Goal: Transaction & Acquisition: Download file/media

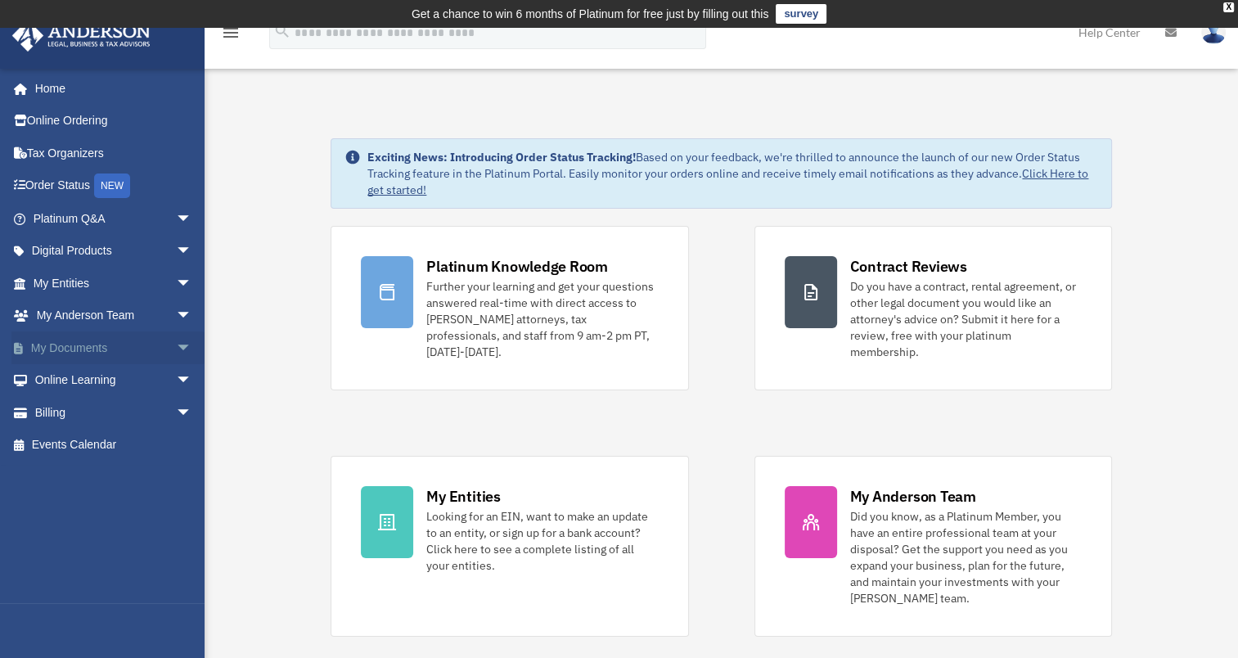
click at [78, 347] on link "My Documents arrow_drop_down" at bounding box center [113, 347] width 205 height 33
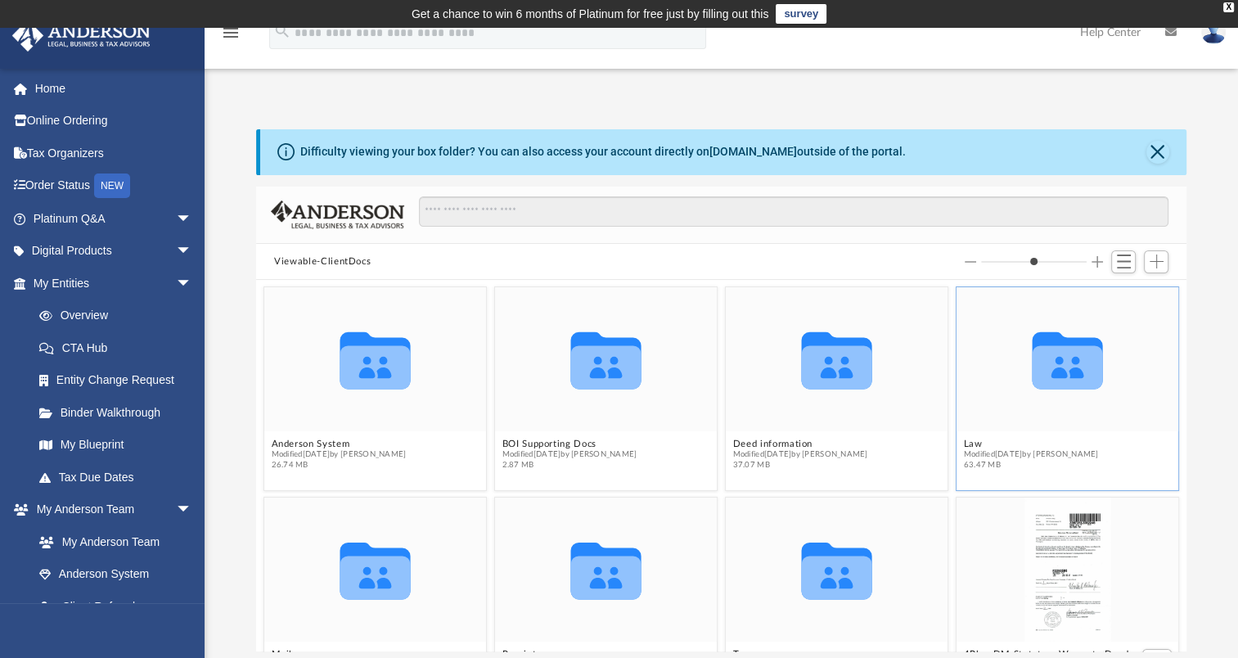
click at [1062, 383] on icon "grid" at bounding box center [1068, 366] width 70 height 43
drag, startPoint x: 1062, startPoint y: 383, endPoint x: 1031, endPoint y: 378, distance: 30.7
click at [1033, 378] on icon "grid" at bounding box center [1068, 366] width 70 height 43
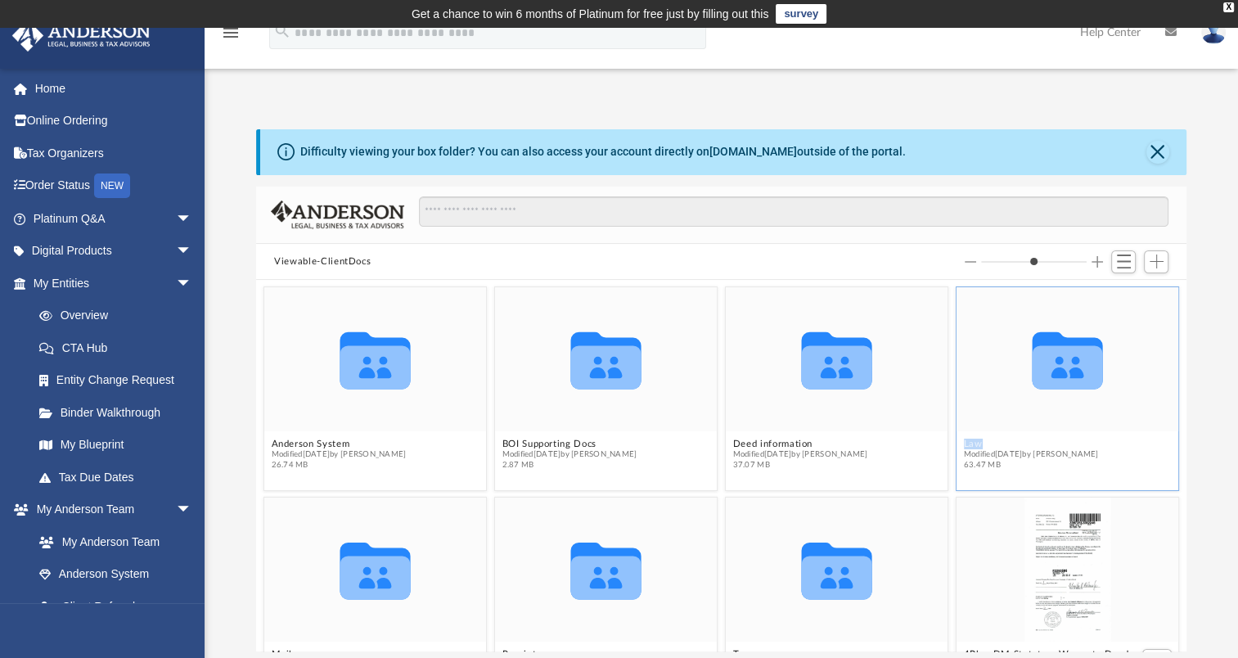
click at [1033, 378] on icon "grid" at bounding box center [1068, 366] width 70 height 43
drag, startPoint x: 1031, startPoint y: 378, endPoint x: 964, endPoint y: 444, distance: 94.3
click at [964, 444] on button "Law" at bounding box center [1031, 444] width 135 height 11
drag, startPoint x: 964, startPoint y: 444, endPoint x: 981, endPoint y: 439, distance: 18.1
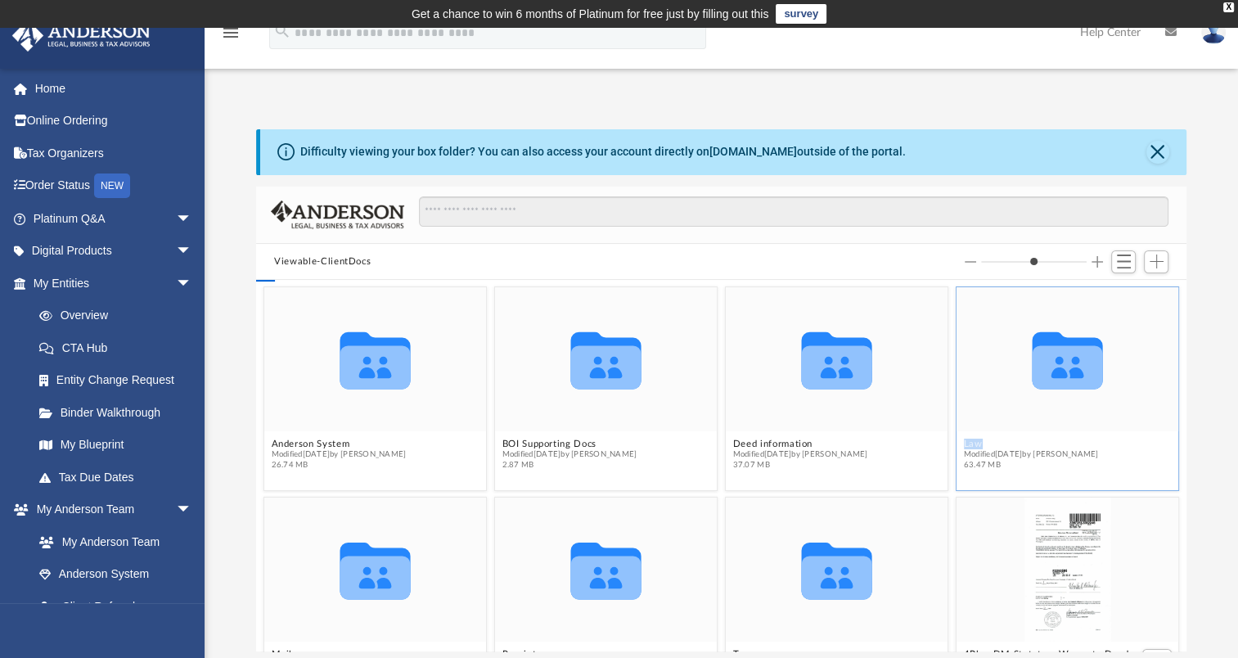
click at [964, 444] on button "Law" at bounding box center [1031, 444] width 135 height 11
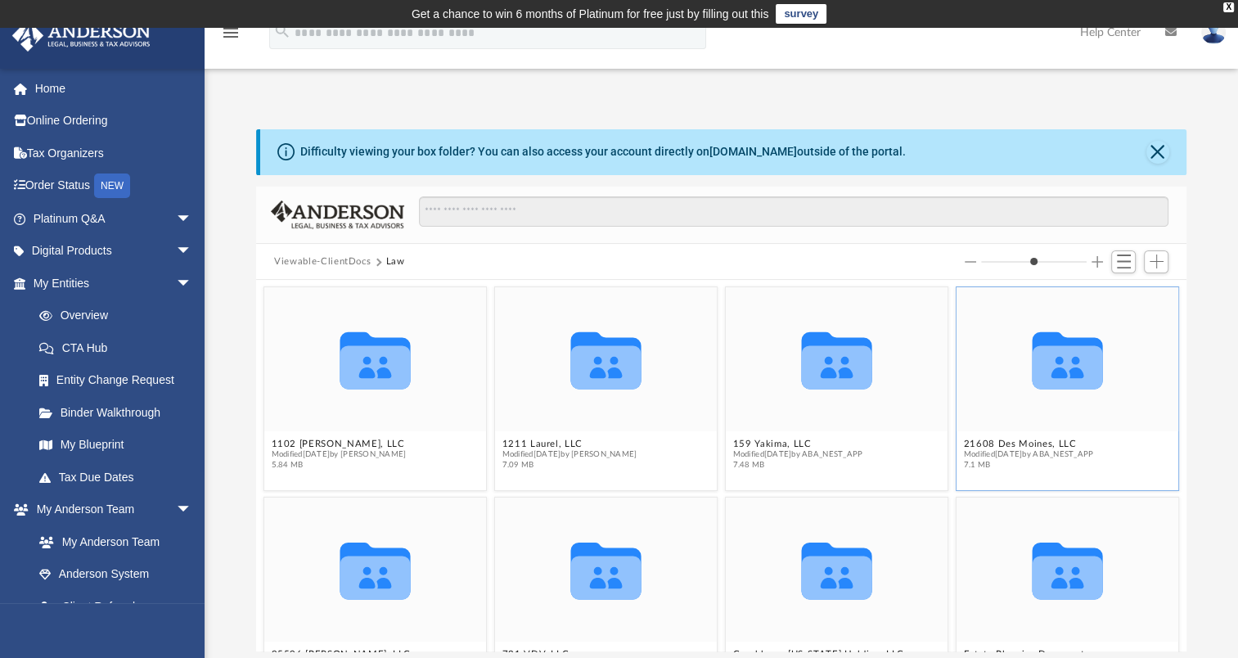
click at [1038, 368] on icon "grid" at bounding box center [1068, 366] width 70 height 43
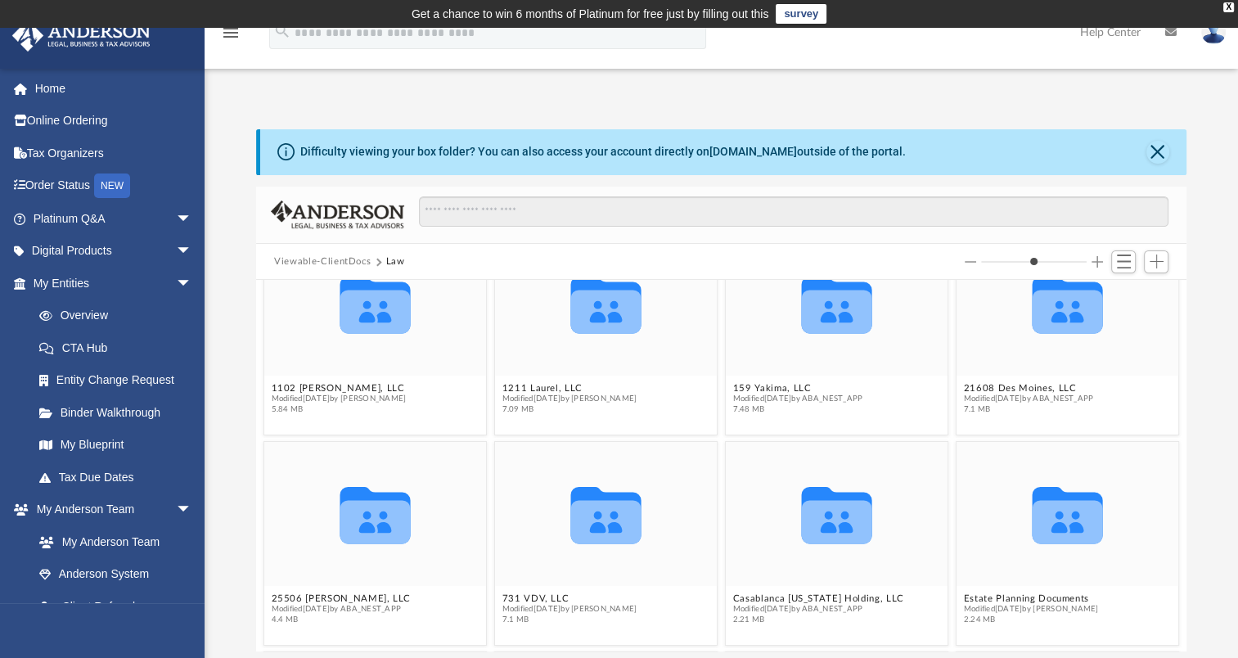
scroll to position [164, 0]
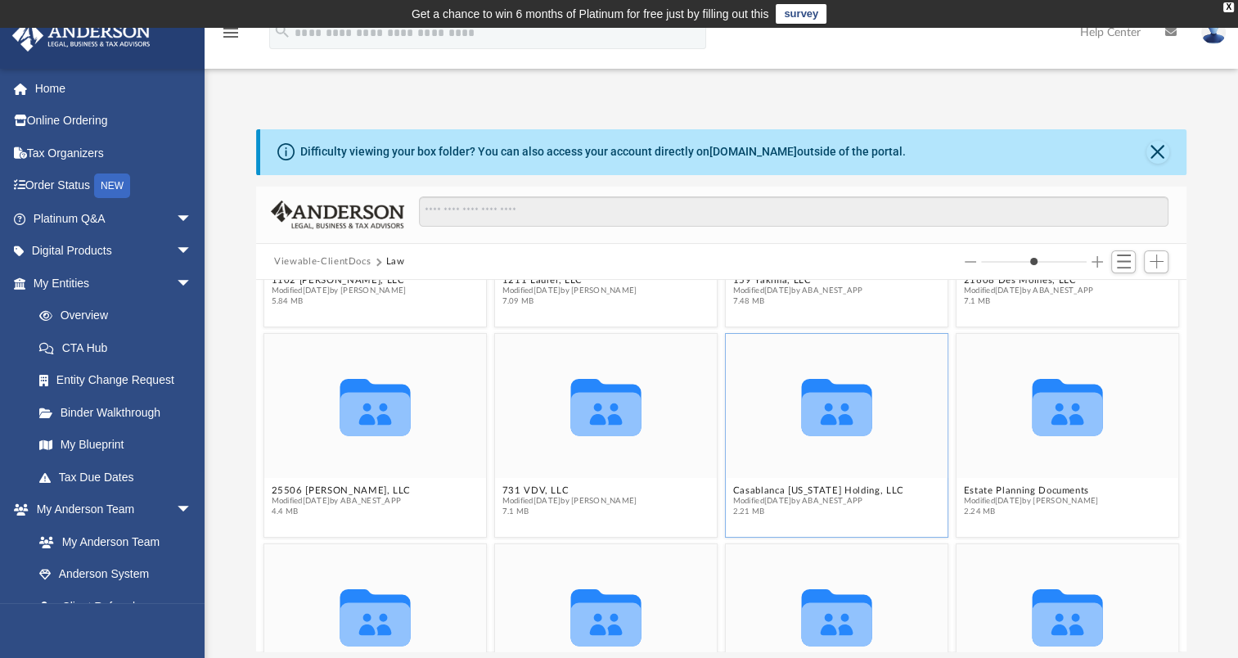
click at [827, 432] on icon "grid" at bounding box center [837, 413] width 70 height 43
drag, startPoint x: 827, startPoint y: 432, endPoint x: 829, endPoint y: 421, distance: 11.6
click at [829, 421] on g "grid" at bounding box center [837, 407] width 70 height 56
click at [829, 421] on icon "grid" at bounding box center [837, 413] width 70 height 43
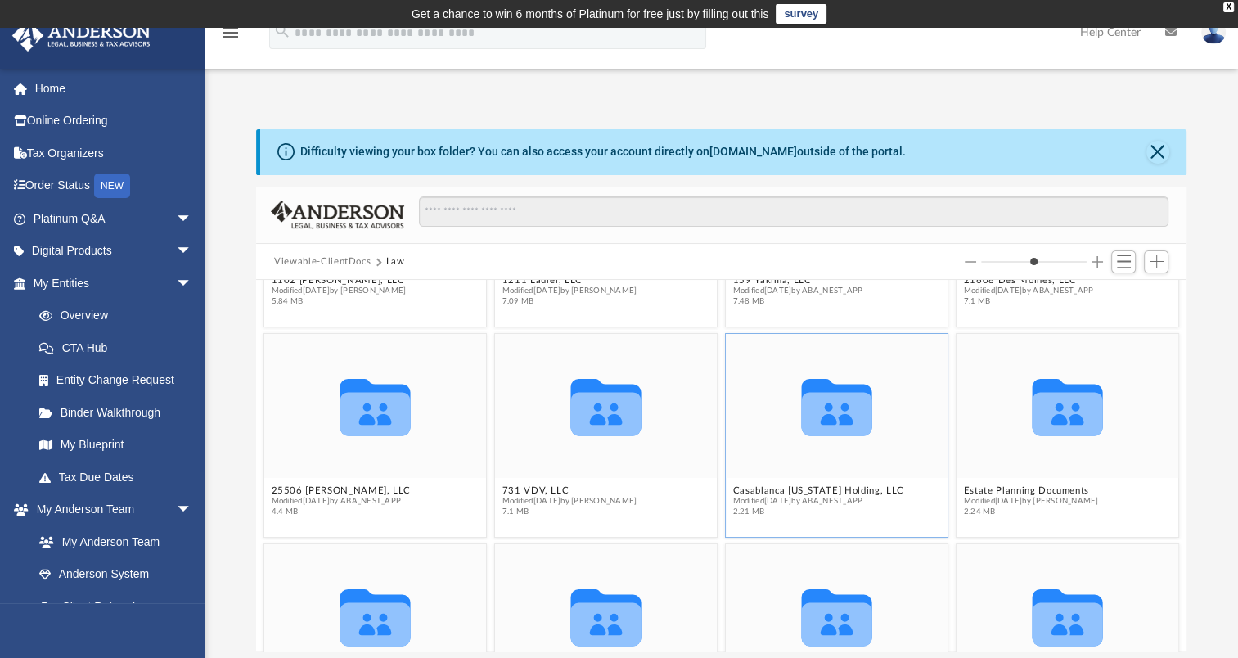
click at [828, 421] on g "grid" at bounding box center [837, 407] width 70 height 56
click at [828, 421] on icon "grid" at bounding box center [837, 413] width 70 height 43
drag, startPoint x: 828, startPoint y: 421, endPoint x: 772, endPoint y: 493, distance: 91.5
click at [772, 493] on button "Casablanca [US_STATE] Holding, LLC" at bounding box center [818, 490] width 171 height 11
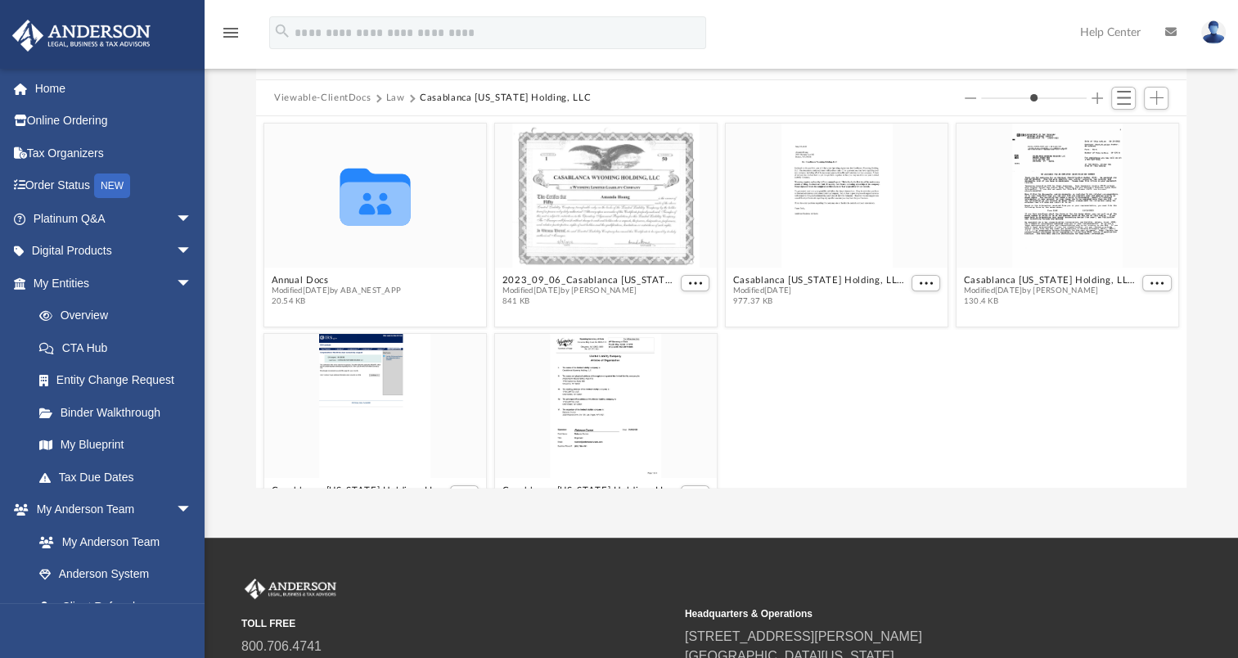
scroll to position [0, 0]
click at [602, 280] on button "2023_09_06_Casablanca [US_STATE] Holding, LLC - Signed Certs (Copies).pdf" at bounding box center [590, 280] width 175 height 11
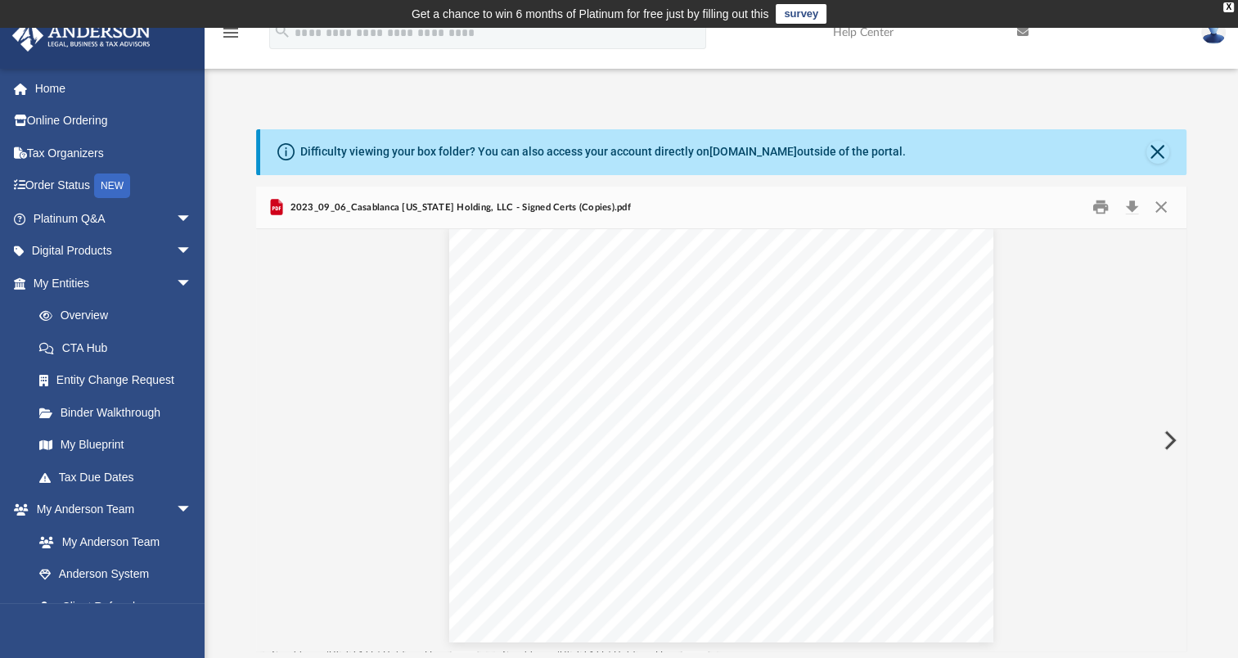
scroll to position [1347, 0]
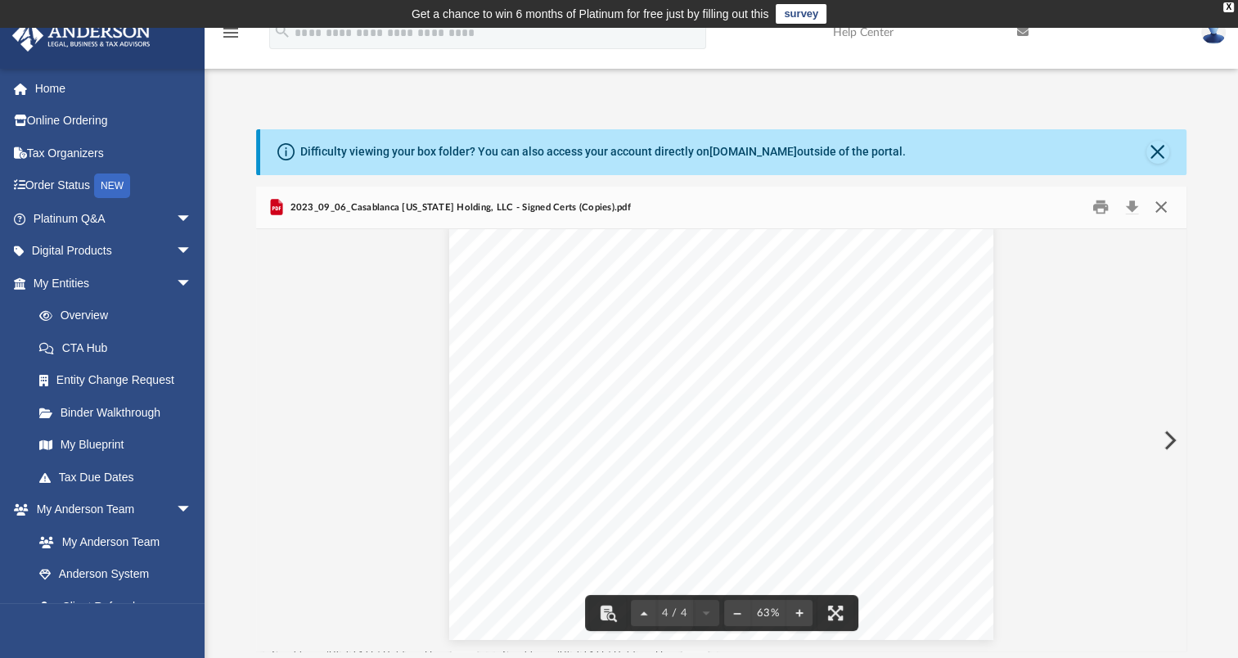
click at [1159, 204] on button "Close" at bounding box center [1160, 207] width 29 height 25
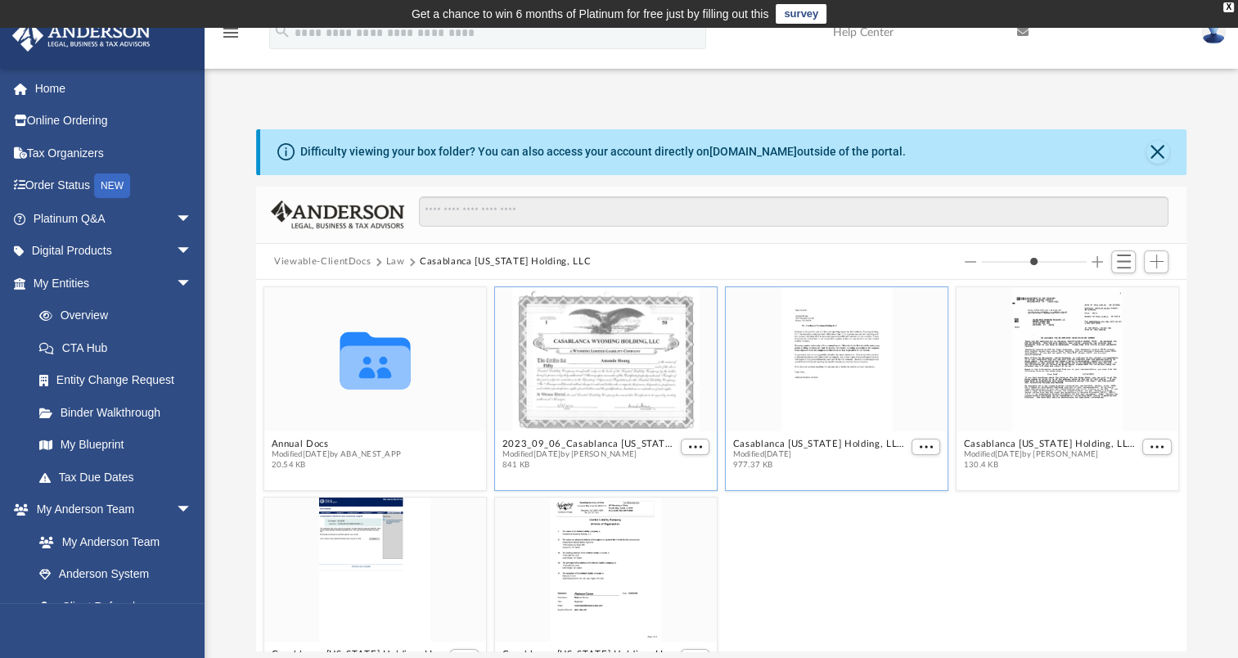
click at [823, 413] on div "grid" at bounding box center [837, 359] width 222 height 144
click at [845, 390] on div "grid" at bounding box center [837, 359] width 222 height 144
drag, startPoint x: 845, startPoint y: 390, endPoint x: 824, endPoint y: 449, distance: 62.4
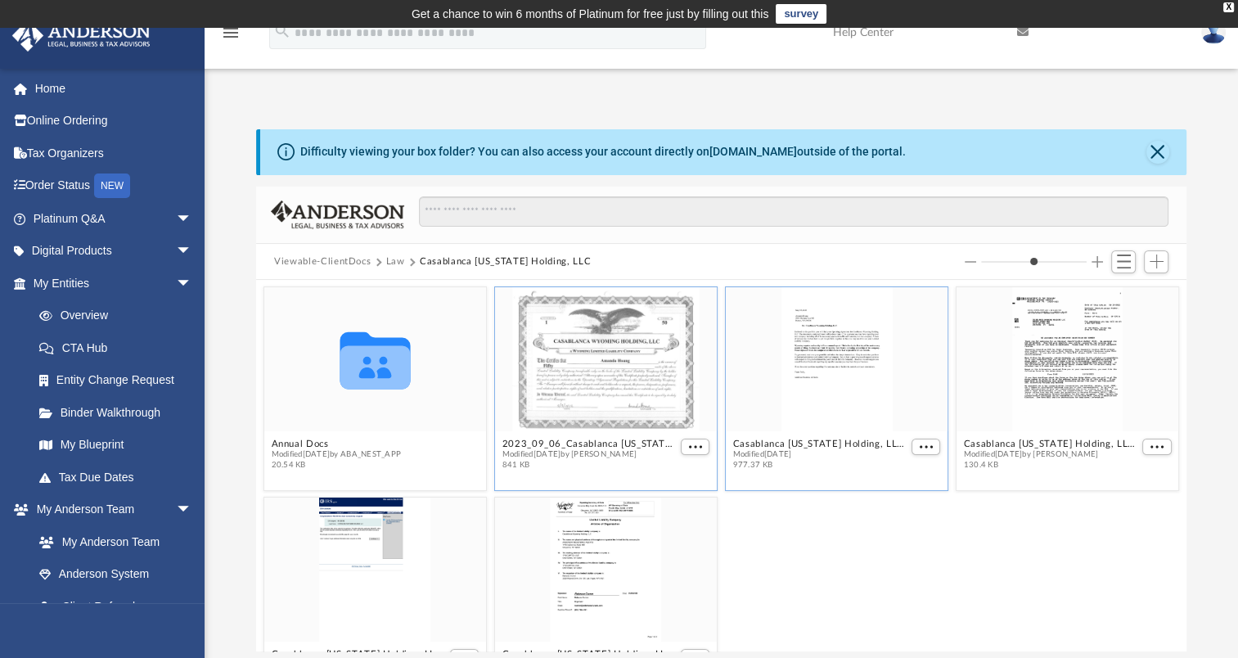
click at [824, 449] on span "Modified Tue May 3 2022" at bounding box center [820, 454] width 175 height 11
click at [823, 442] on button "Casablanca [US_STATE] Holding, LLC - Binder Documents.pdf" at bounding box center [820, 444] width 175 height 11
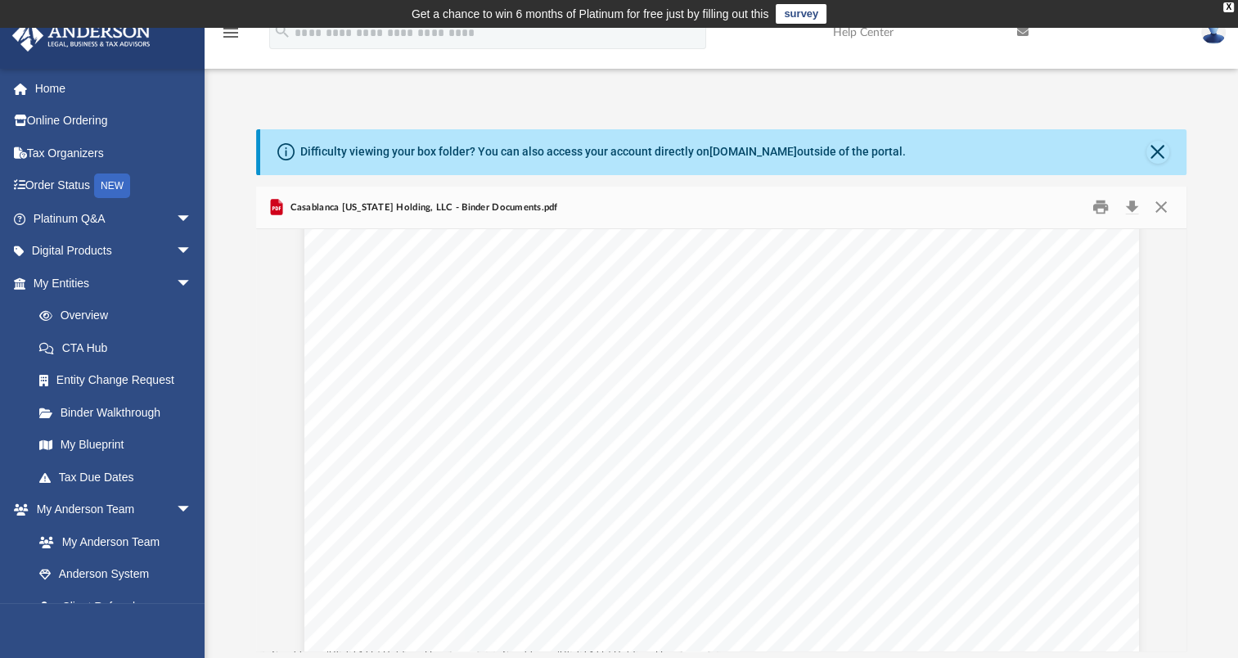
scroll to position [86476, 0]
click at [1133, 210] on button "Download" at bounding box center [1131, 207] width 29 height 25
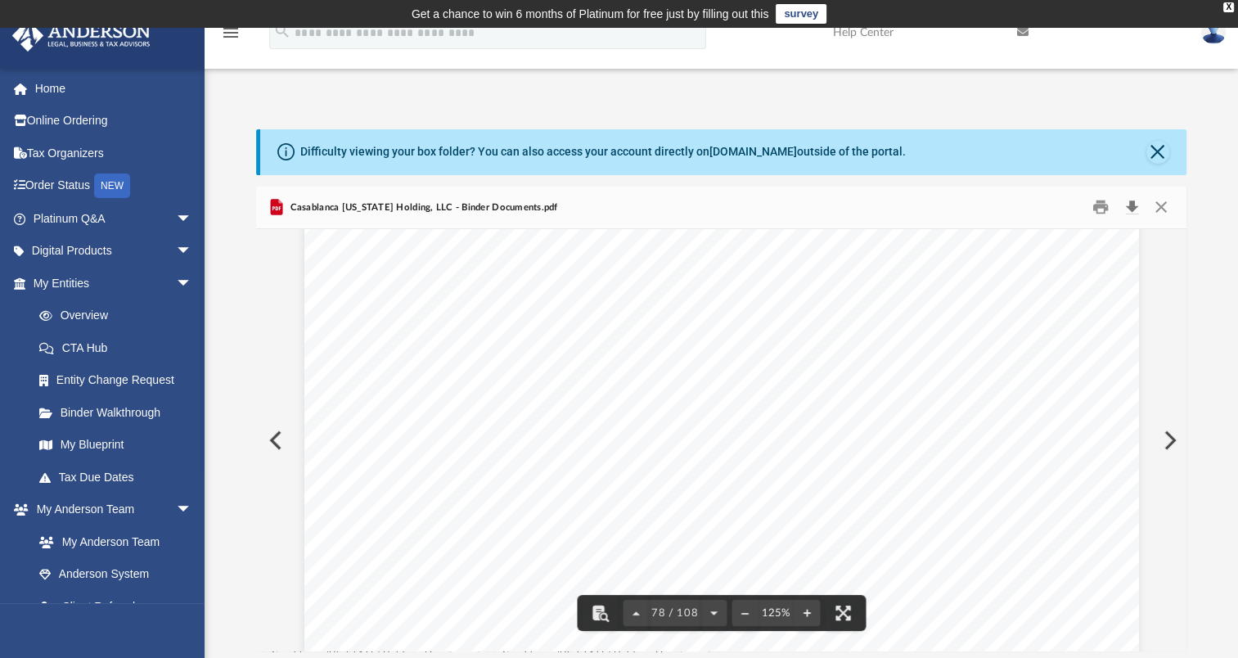
scroll to position [85493, 0]
click at [1159, 151] on button "Close" at bounding box center [1158, 152] width 23 height 23
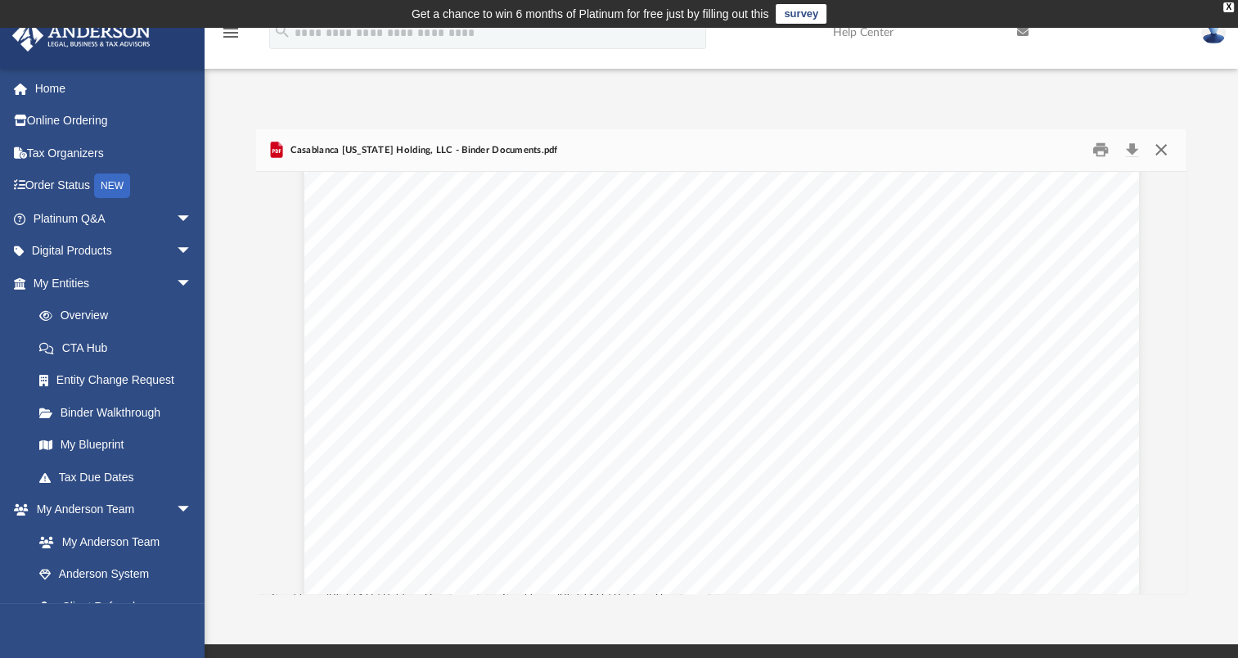
click at [1161, 151] on button "Close" at bounding box center [1160, 150] width 29 height 25
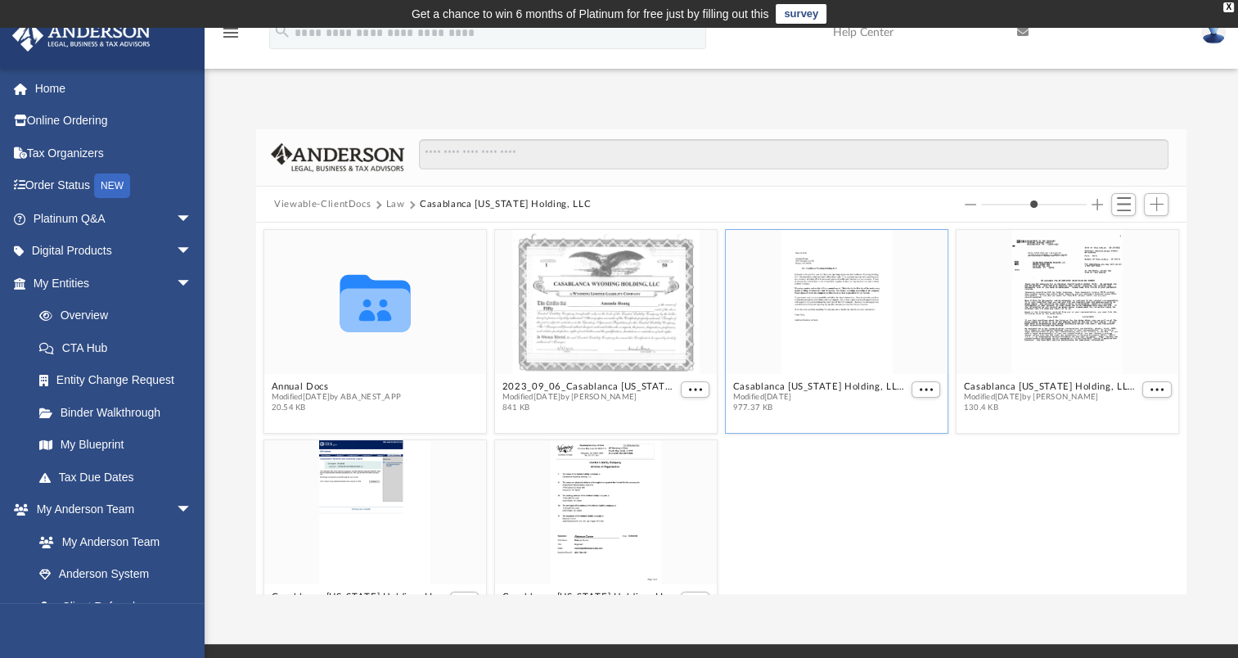
click at [756, 403] on span "977.37 KB" at bounding box center [820, 408] width 175 height 11
click at [754, 395] on span "Modified Tue May 3 2022" at bounding box center [820, 397] width 175 height 11
click at [746, 390] on button "Casablanca [US_STATE] Holding, LLC - Binder Documents.pdf" at bounding box center [820, 386] width 175 height 11
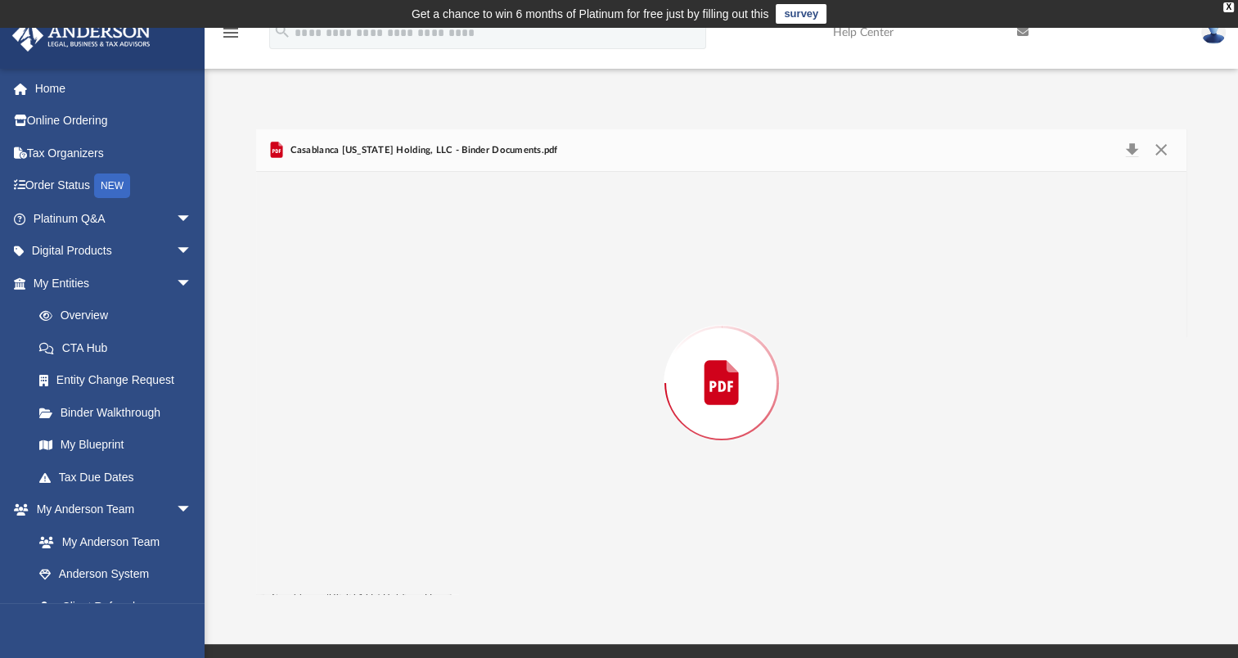
click at [746, 390] on icon "Preview" at bounding box center [722, 383] width 54 height 54
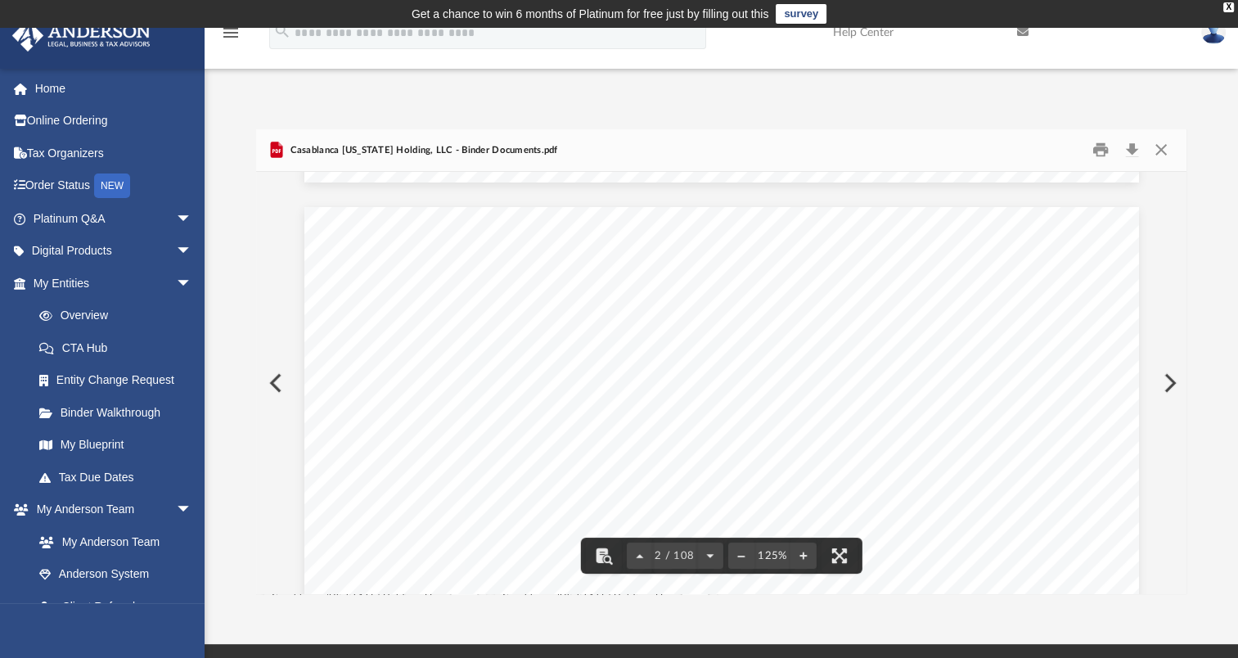
scroll to position [1077, 0]
click at [273, 381] on button "Preview" at bounding box center [274, 383] width 36 height 46
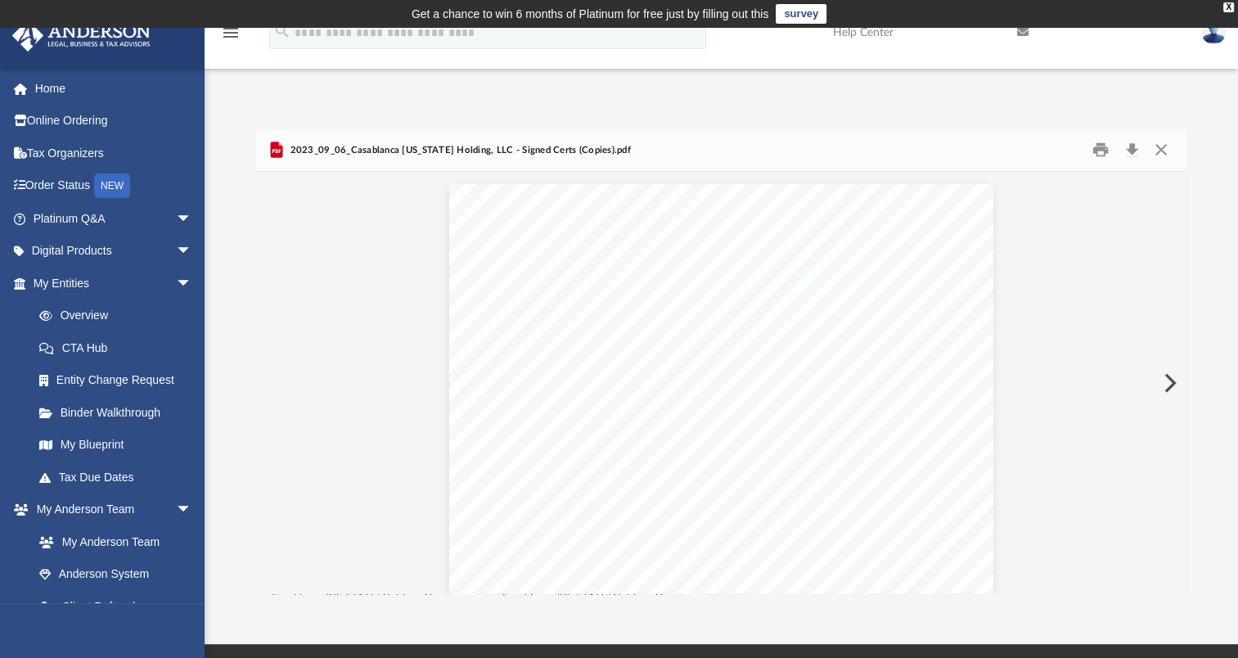
scroll to position [1328, 0]
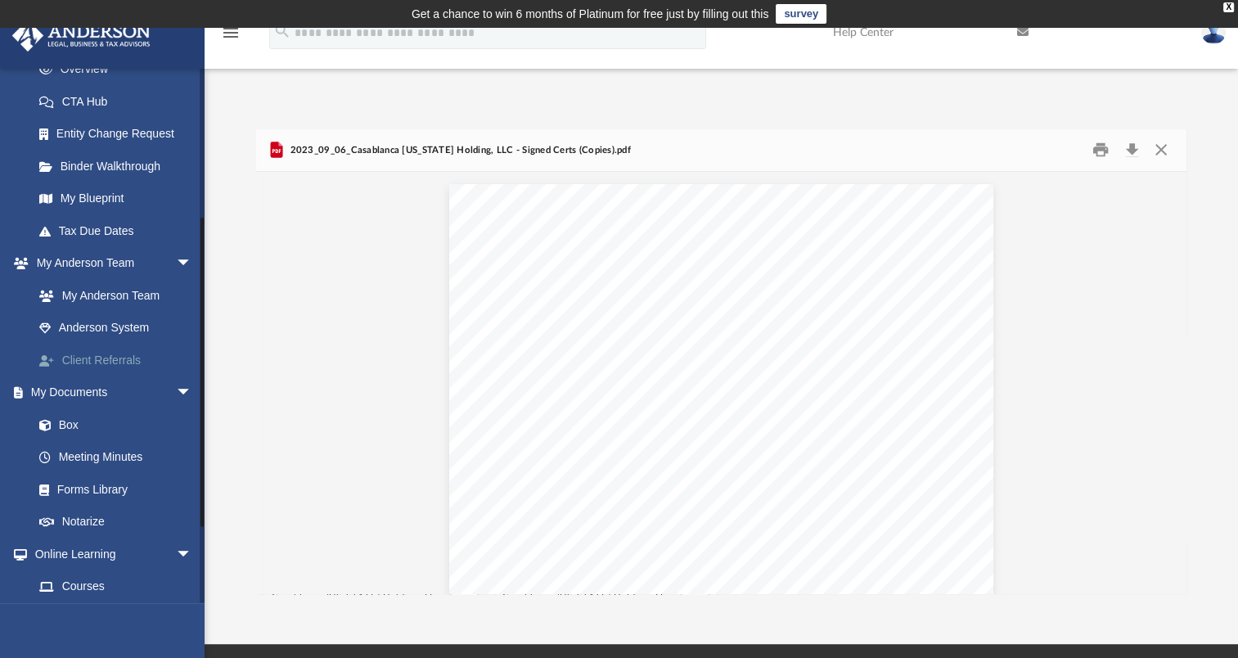
scroll to position [327, 0]
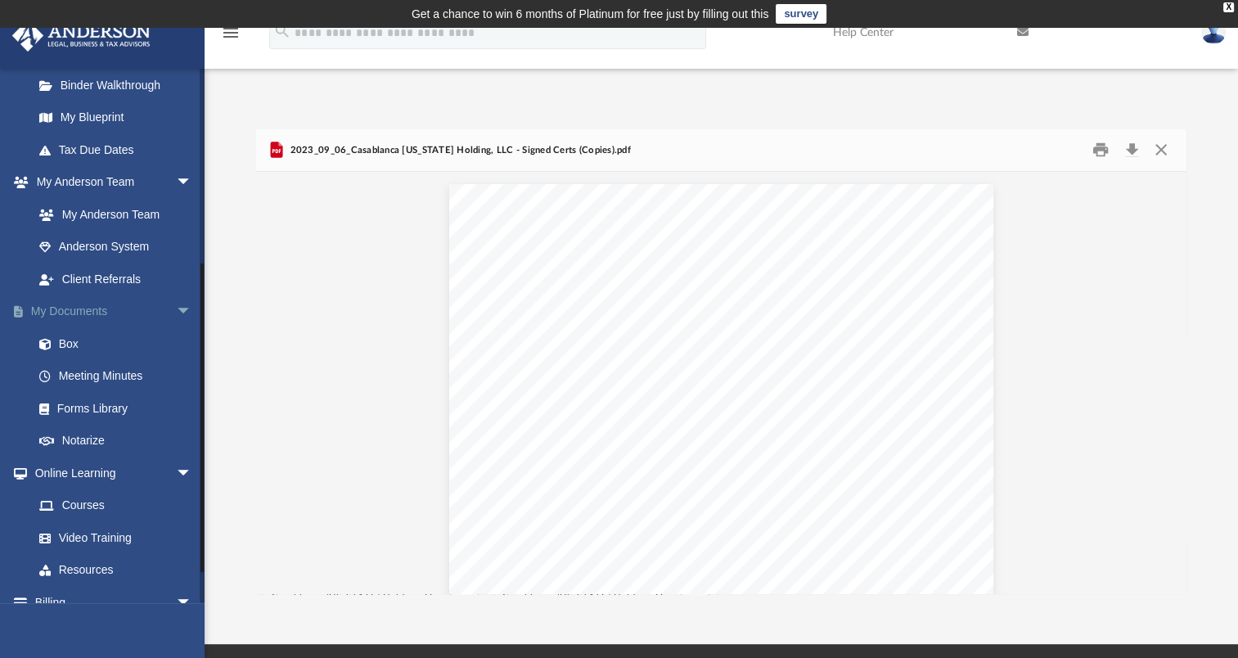
click at [97, 309] on link "My Documents arrow_drop_down" at bounding box center [113, 311] width 205 height 33
click at [75, 341] on link "Box" at bounding box center [120, 343] width 194 height 33
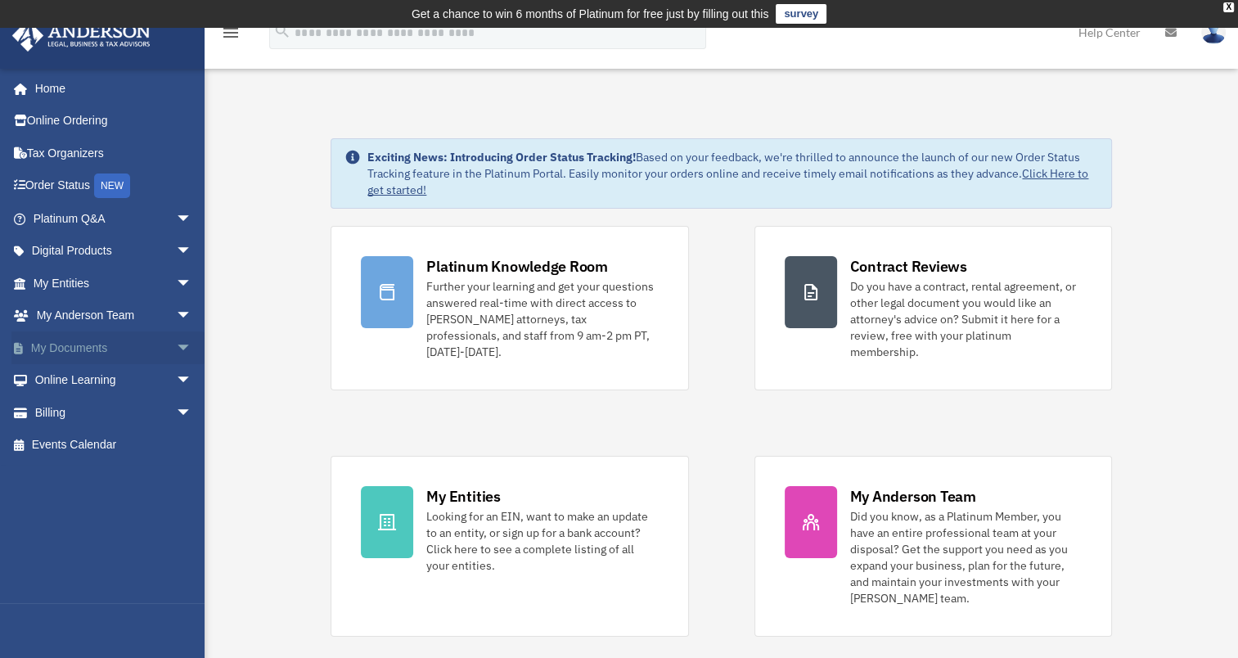
click at [176, 347] on span "arrow_drop_down" at bounding box center [192, 348] width 33 height 34
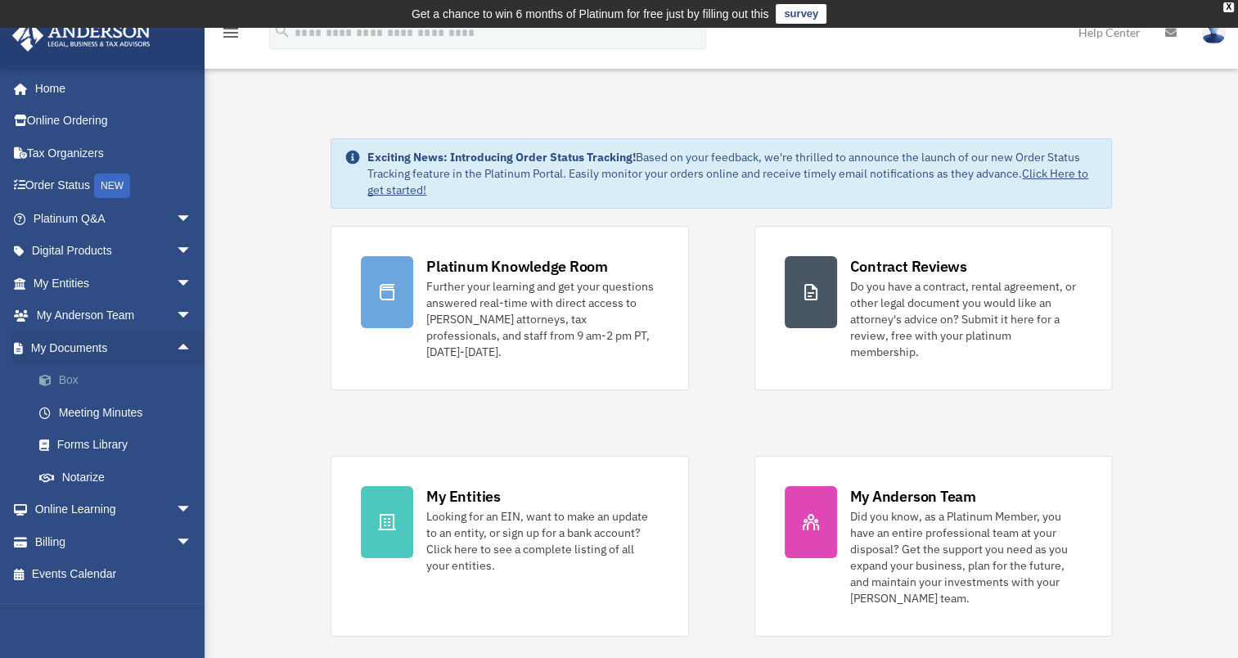
click at [76, 382] on link "Box" at bounding box center [120, 380] width 194 height 33
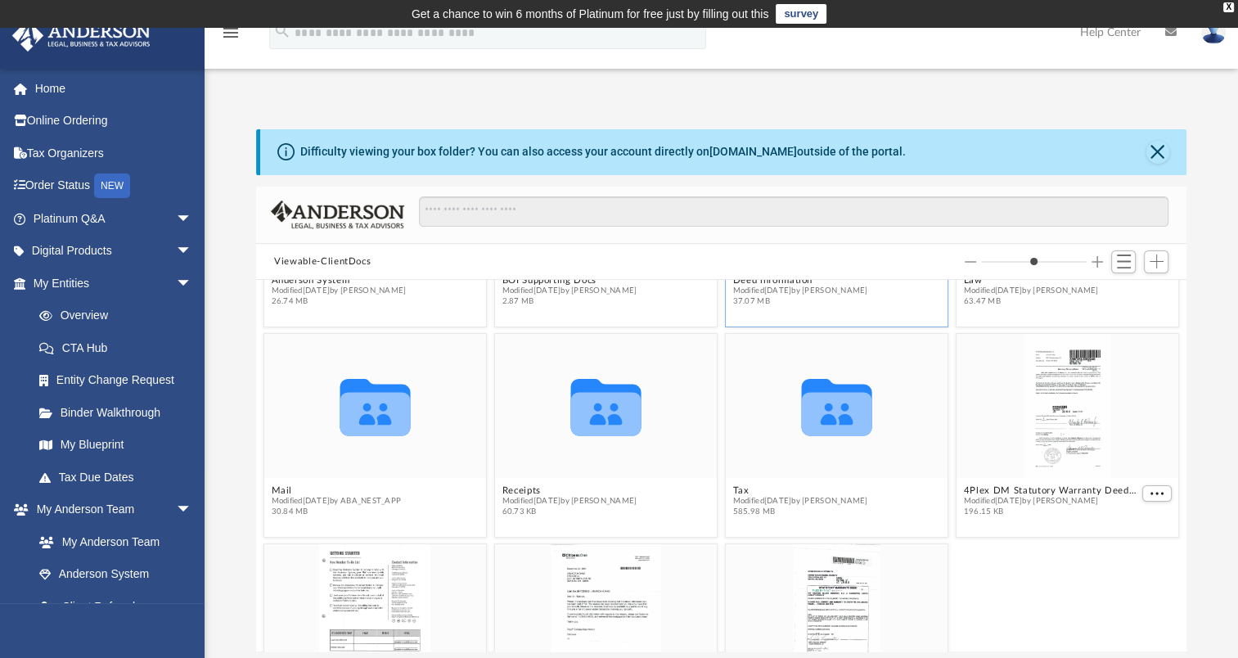
scroll to position [82, 0]
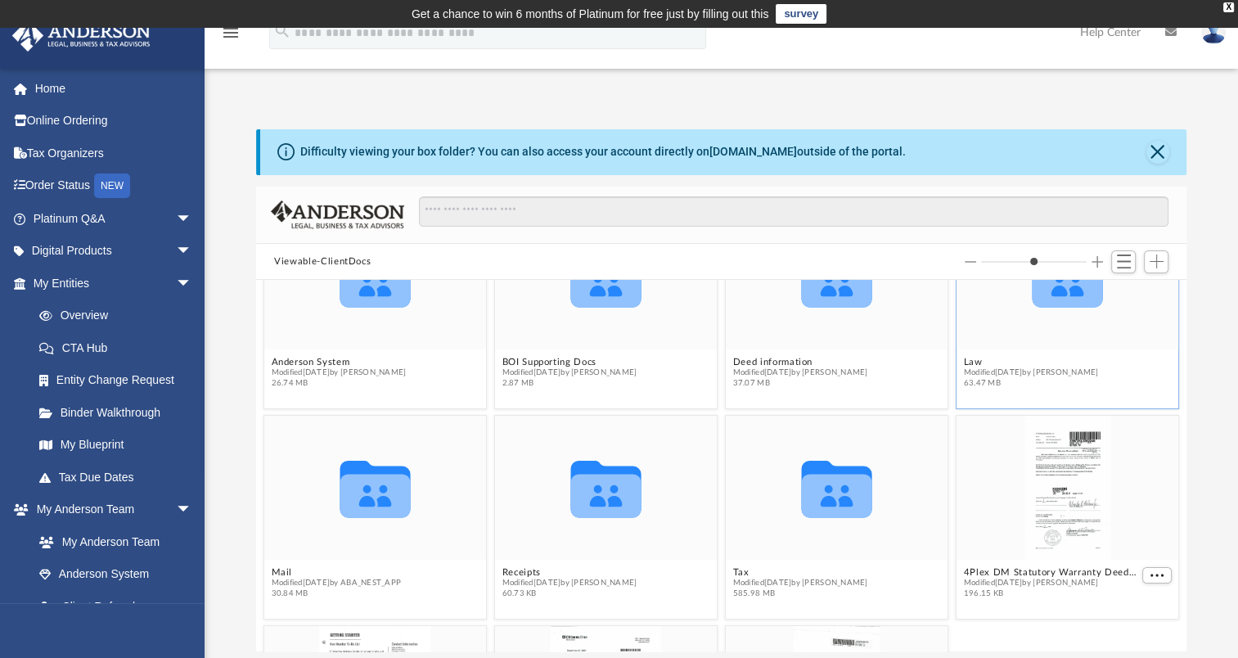
click at [1053, 351] on figcaption "Law Modified [DATE] by [PERSON_NAME] 63.47 MB" at bounding box center [1068, 372] width 222 height 43
click at [966, 372] on span "Modified [DATE] by [PERSON_NAME]" at bounding box center [1031, 372] width 135 height 11
click at [964, 361] on button "Law" at bounding box center [1031, 362] width 135 height 11
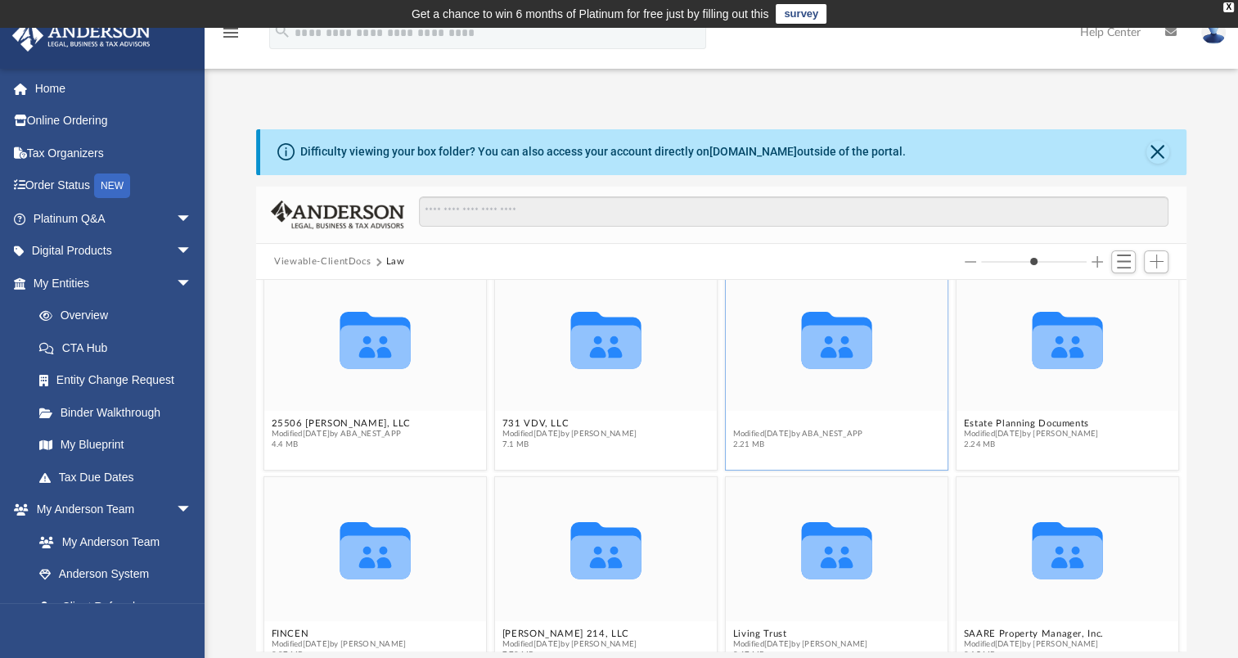
scroll to position [210, 0]
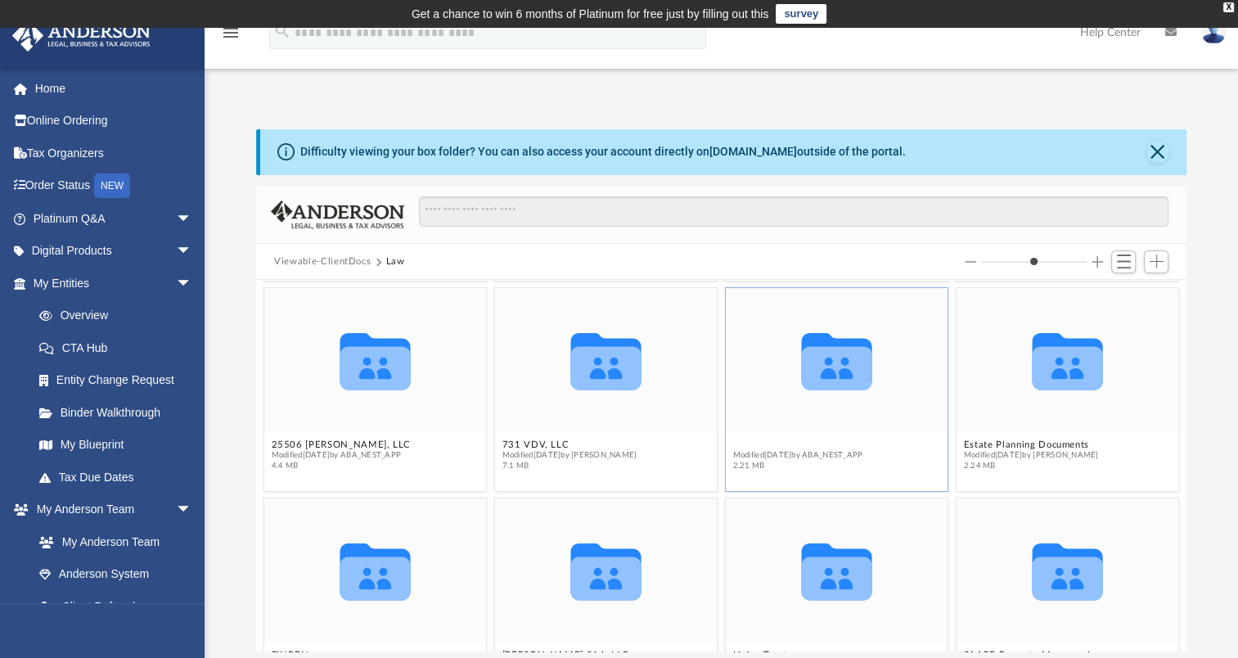
click at [820, 420] on div "Collaborated Folder 1102 [PERSON_NAME], LLC Modified [DATE] by [PERSON_NAME] 5.…" at bounding box center [721, 466] width 931 height 372
click at [820, 420] on div "Collaborated Folder" at bounding box center [837, 360] width 222 height 144
drag, startPoint x: 820, startPoint y: 420, endPoint x: 746, endPoint y: 442, distance: 76.9
click at [746, 442] on button "Casablanca [US_STATE] Holding, LLC" at bounding box center [818, 445] width 171 height 11
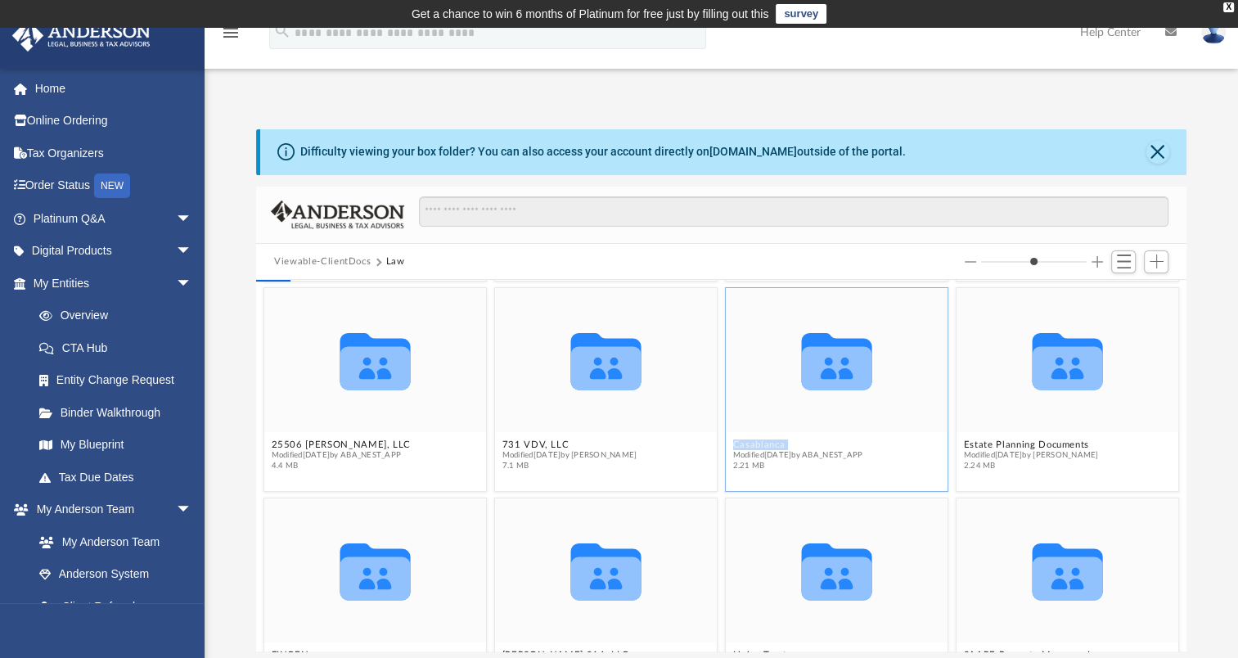
click at [746, 442] on button "Casablanca [US_STATE] Holding, LLC" at bounding box center [818, 445] width 171 height 11
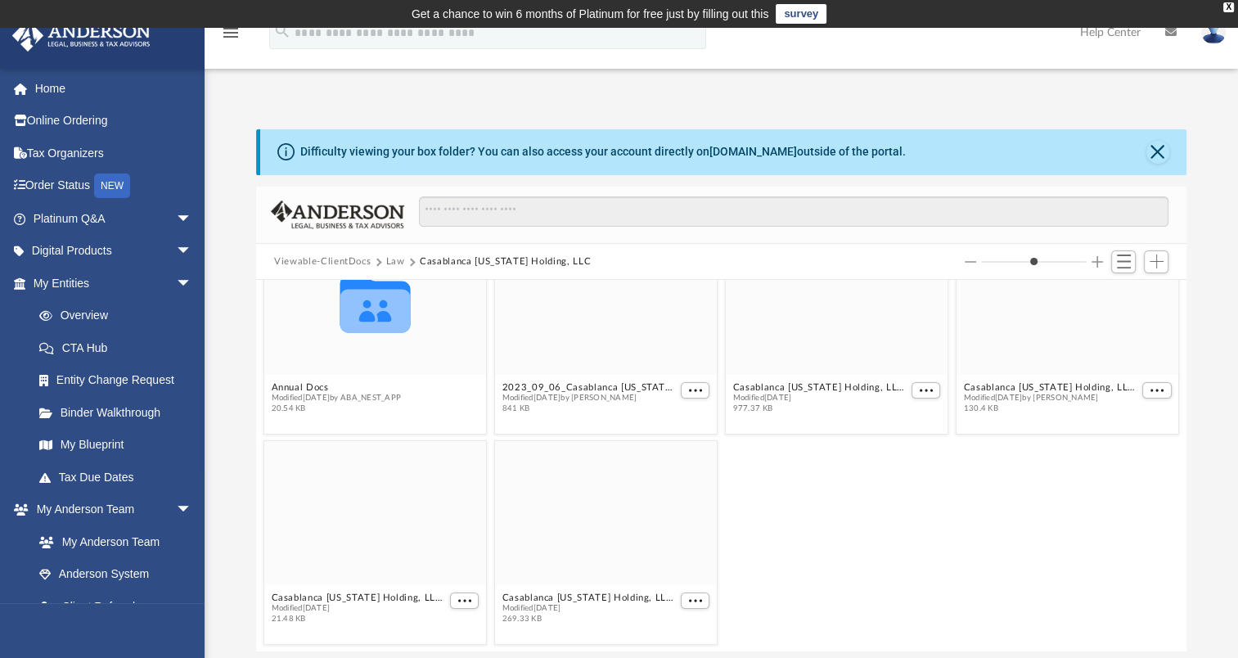
scroll to position [0, 0]
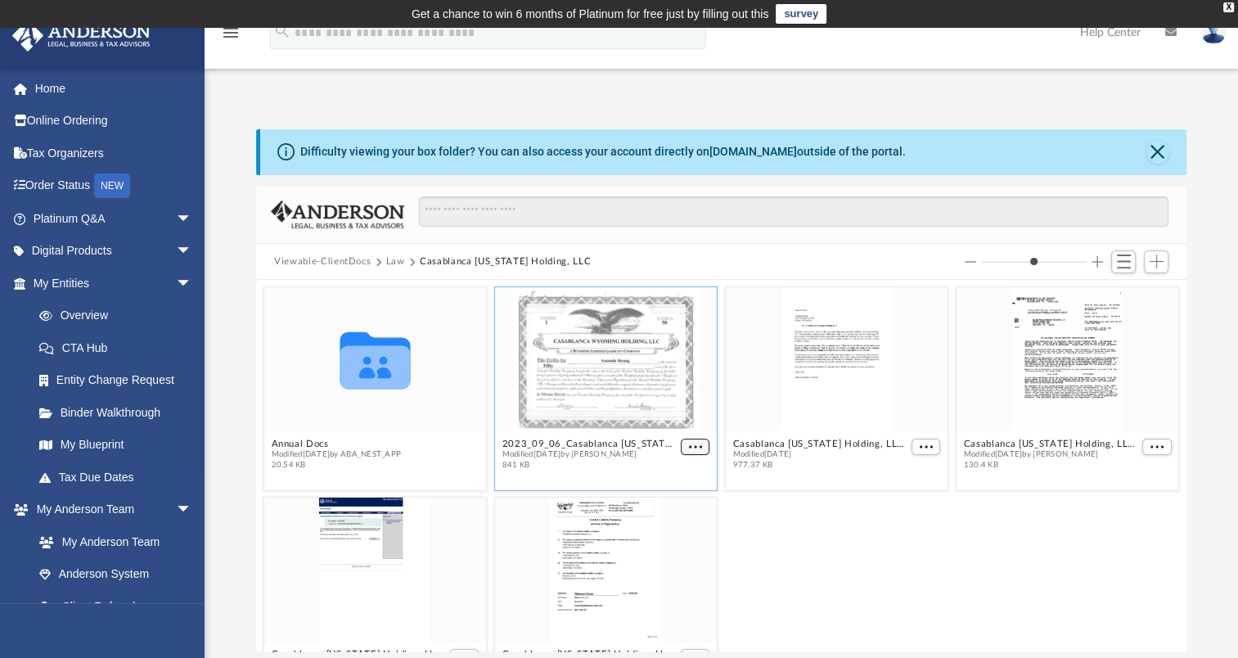
click at [691, 447] on span "More options" at bounding box center [695, 447] width 13 height 8
click at [662, 504] on li "Download" at bounding box center [670, 501] width 47 height 17
click at [662, 504] on div "grid" at bounding box center [606, 570] width 222 height 144
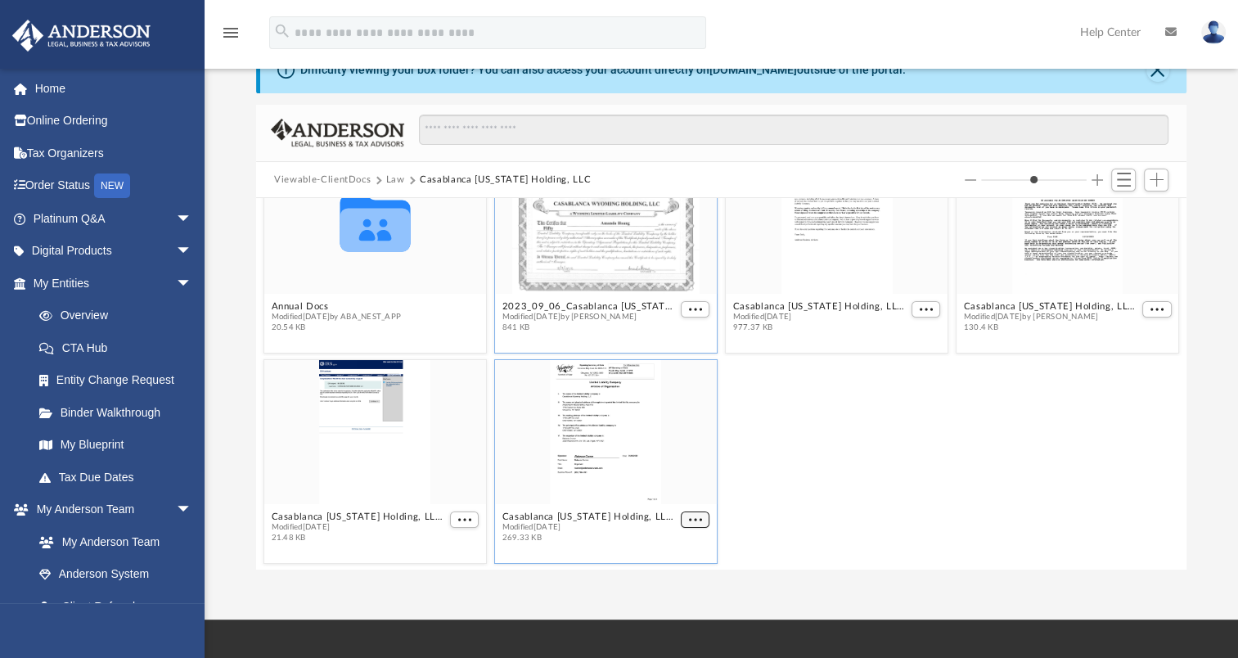
scroll to position [49, 0]
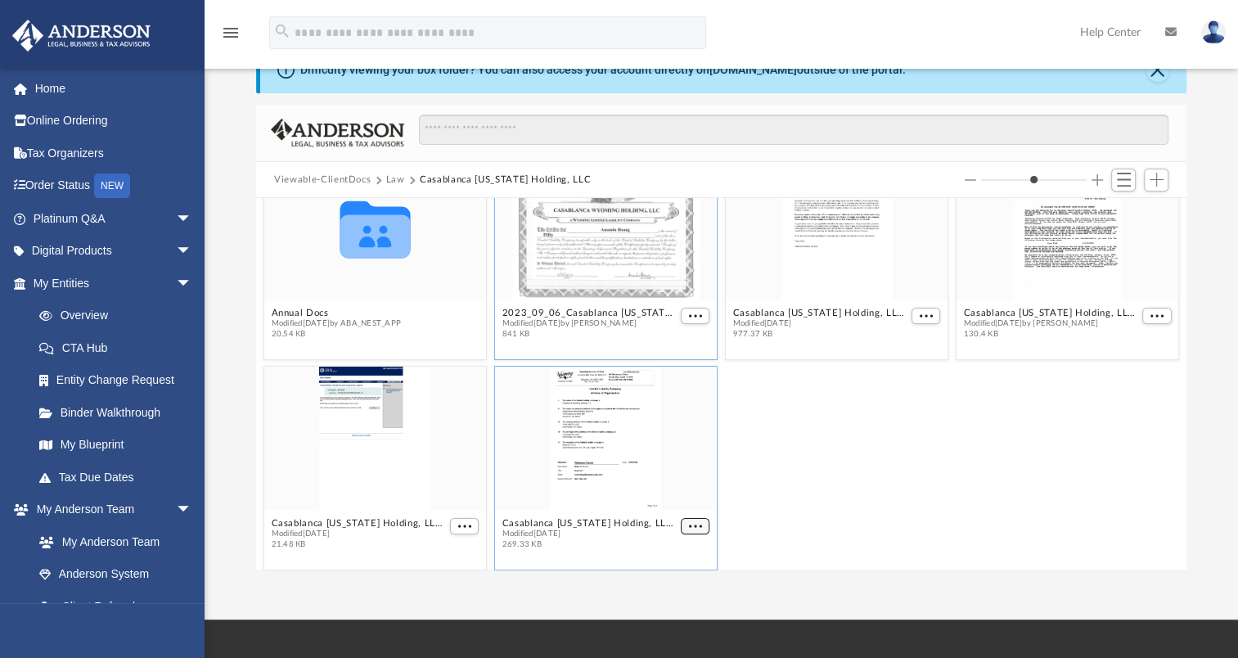
click at [697, 518] on button "More options" at bounding box center [695, 526] width 29 height 17
click at [659, 494] on li "Download" at bounding box center [670, 493] width 47 height 17
click at [659, 494] on div "grid" at bounding box center [606, 439] width 222 height 144
drag, startPoint x: 659, startPoint y: 494, endPoint x: 756, endPoint y: 410, distance: 128.3
click at [756, 410] on div "Casablanca [US_STATE] Holding, LLC - EIN Notice.pdf Modified [DATE] 21.48 KB [G…" at bounding box center [721, 468] width 923 height 212
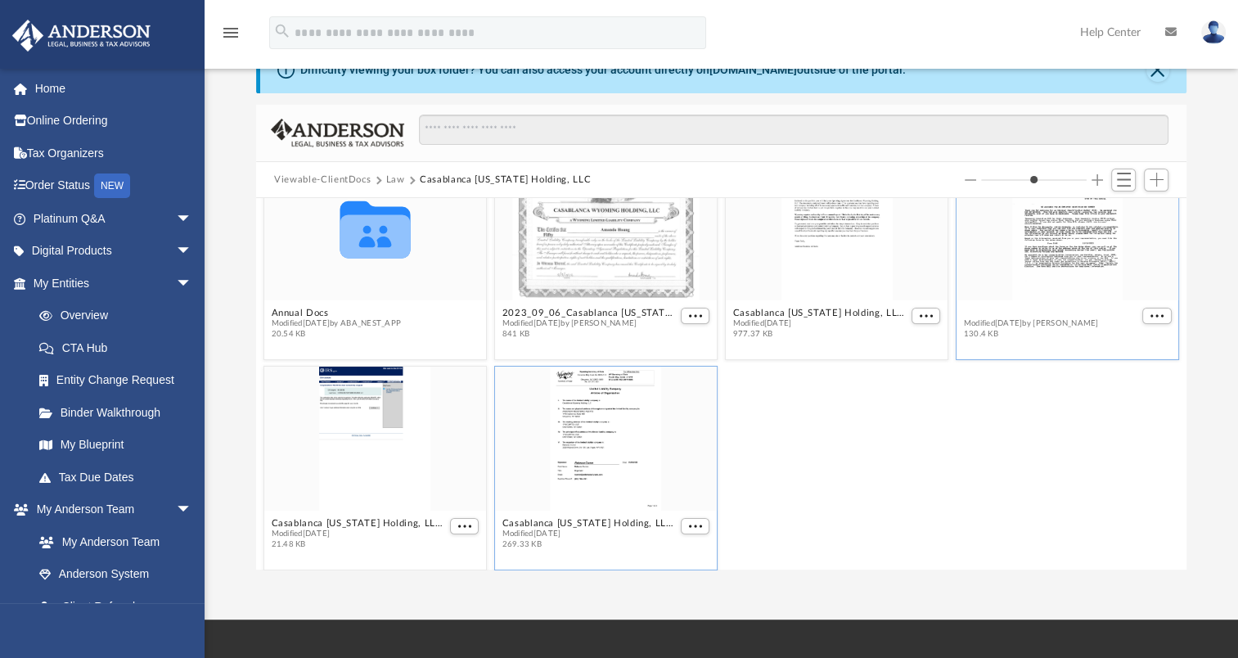
scroll to position [0, 0]
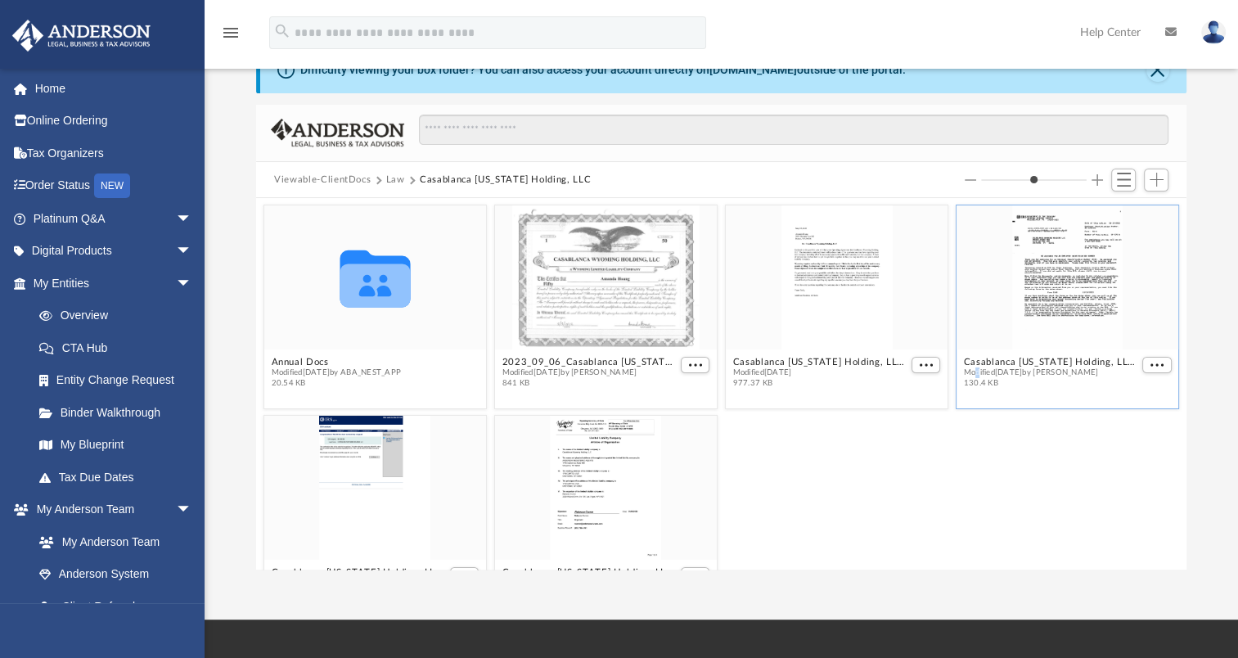
drag, startPoint x: 1057, startPoint y: 314, endPoint x: 969, endPoint y: 372, distance: 105.3
click at [969, 372] on span "Modified [DATE] by [PERSON_NAME]" at bounding box center [1051, 372] width 175 height 11
click at [1071, 292] on div "grid" at bounding box center [1068, 277] width 222 height 144
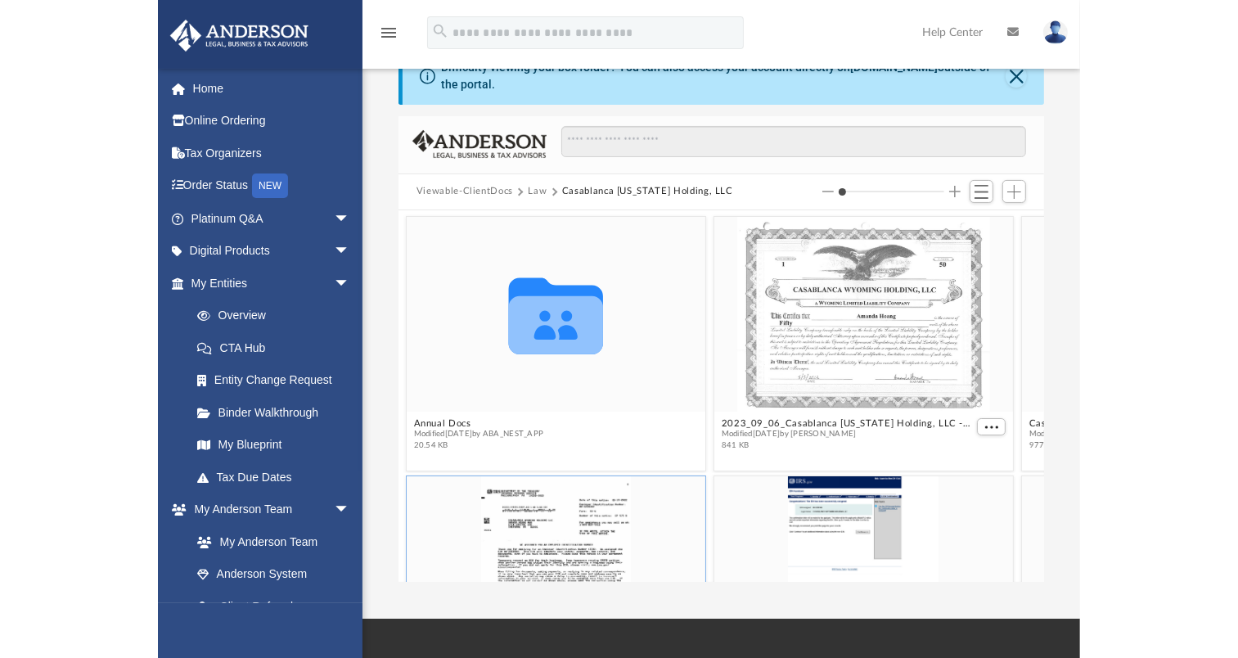
scroll to position [359, 917]
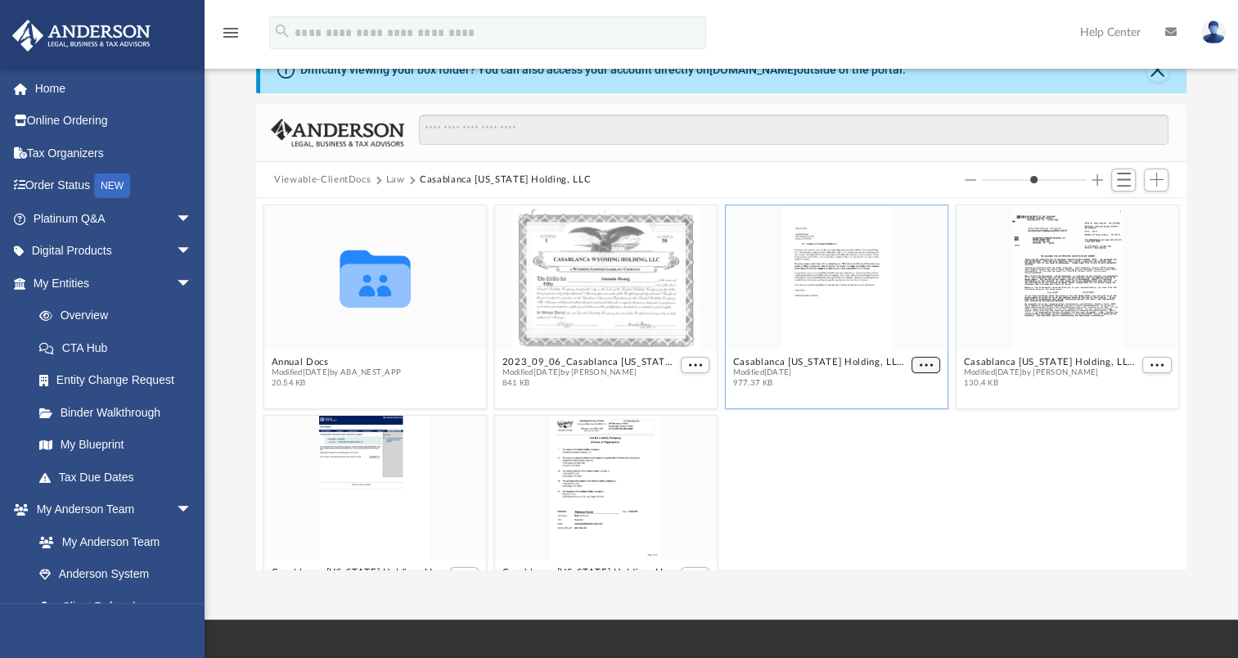
click at [920, 363] on span "More options" at bounding box center [926, 365] width 13 height 8
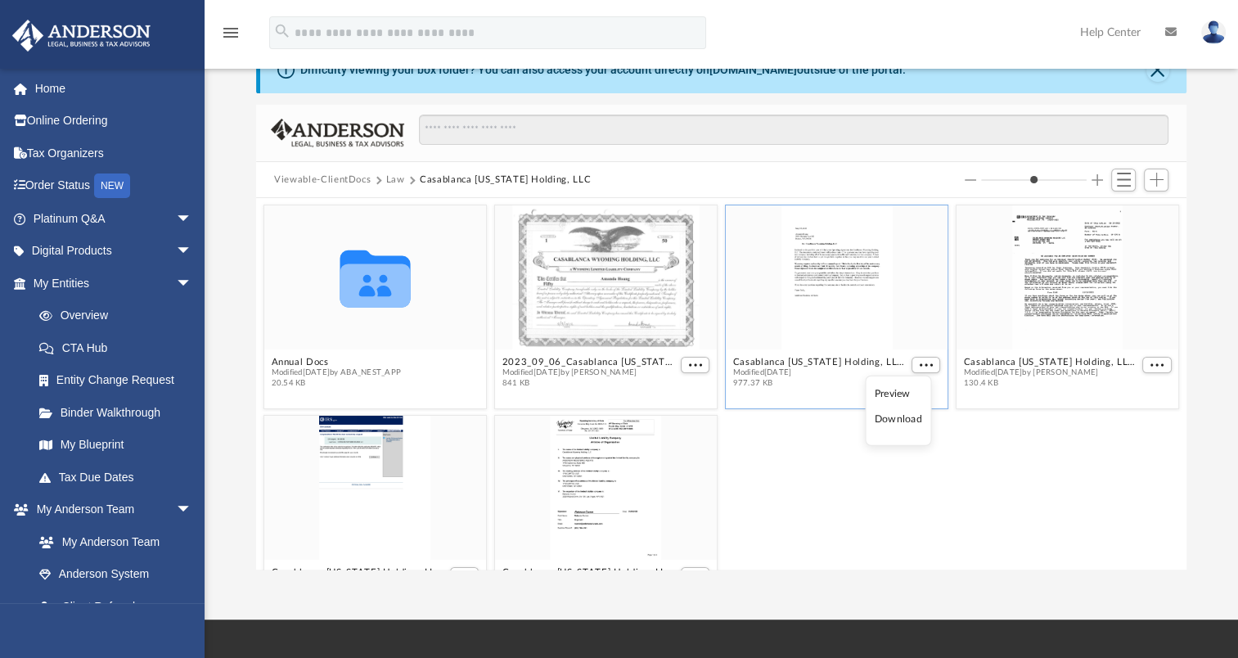
click at [874, 422] on ul "Preview Download" at bounding box center [898, 411] width 66 height 70
click at [900, 413] on li "Download" at bounding box center [898, 419] width 47 height 17
